Goal: Transaction & Acquisition: Purchase product/service

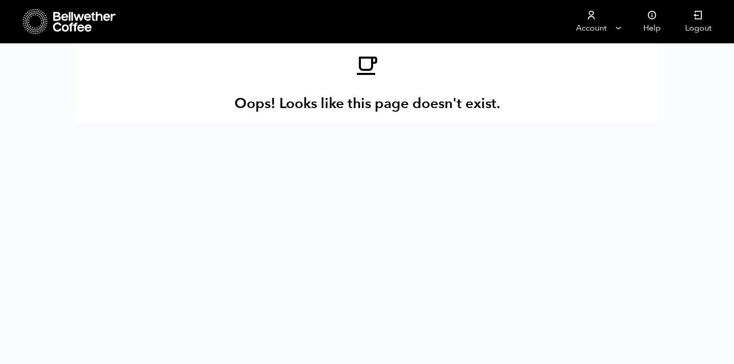
click at [82, 23] on icon at bounding box center [85, 22] width 64 height 20
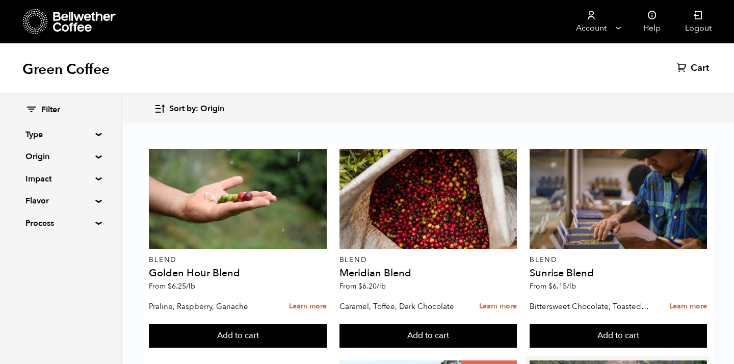
scroll to position [194, 0]
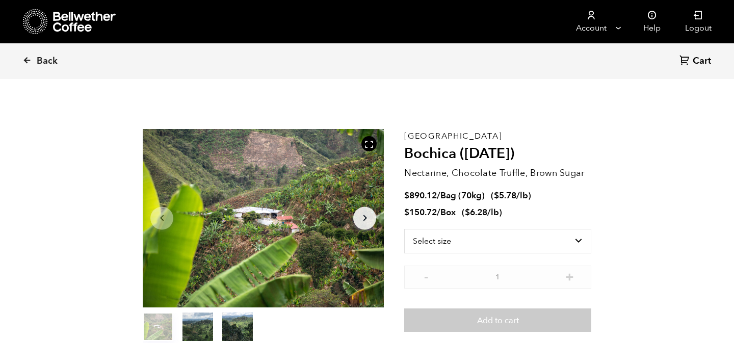
scroll to position [444, 437]
click at [583, 243] on select "Select size Bag (70kg) (154 lbs) Box (24 lbs)" at bounding box center [497, 241] width 187 height 24
select select "bag"
click at [404, 229] on select "Select size Bag (70kg) (154 lbs) Box (24 lbs)" at bounding box center [497, 241] width 187 height 24
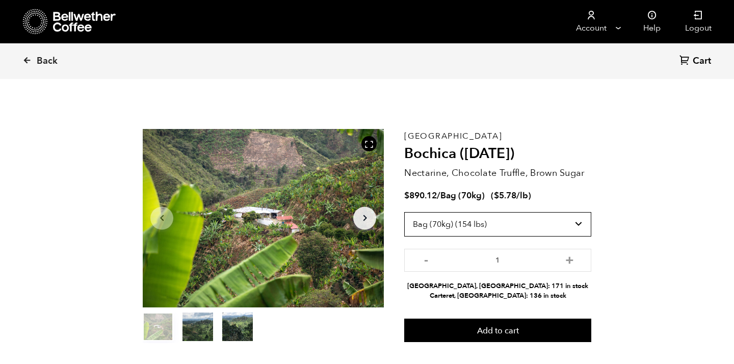
scroll to position [5, 0]
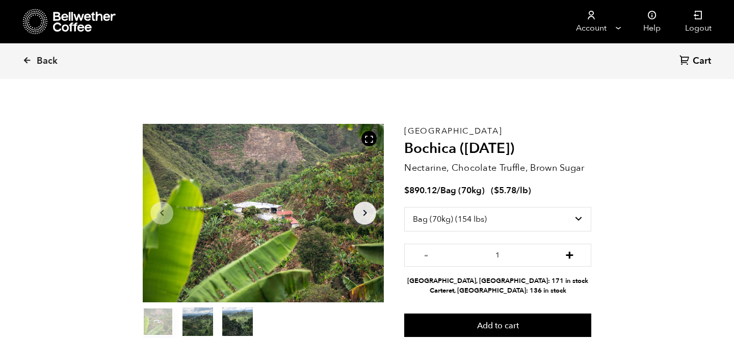
click at [573, 251] on button "+" at bounding box center [569, 254] width 13 height 10
type input "4"
